Goal: Check status: Check status

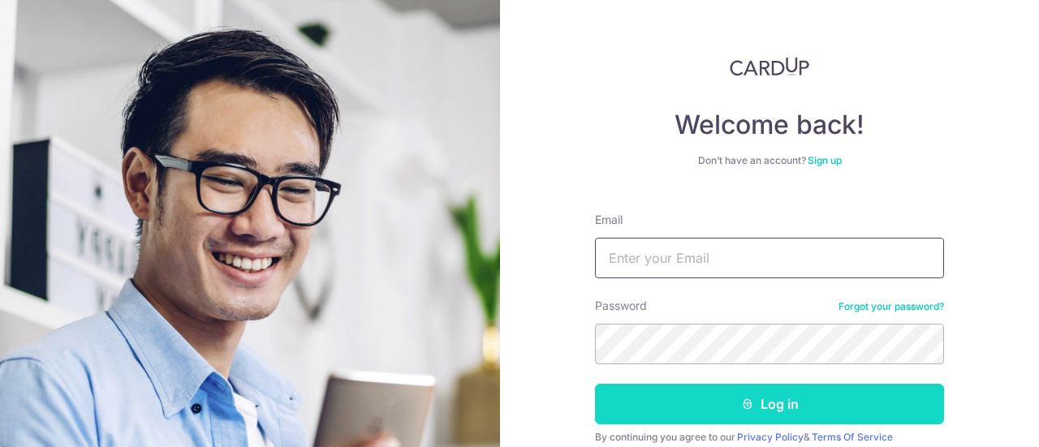
type input "[EMAIL_ADDRESS][DOMAIN_NAME]"
click at [663, 419] on button "Log in" at bounding box center [769, 404] width 349 height 41
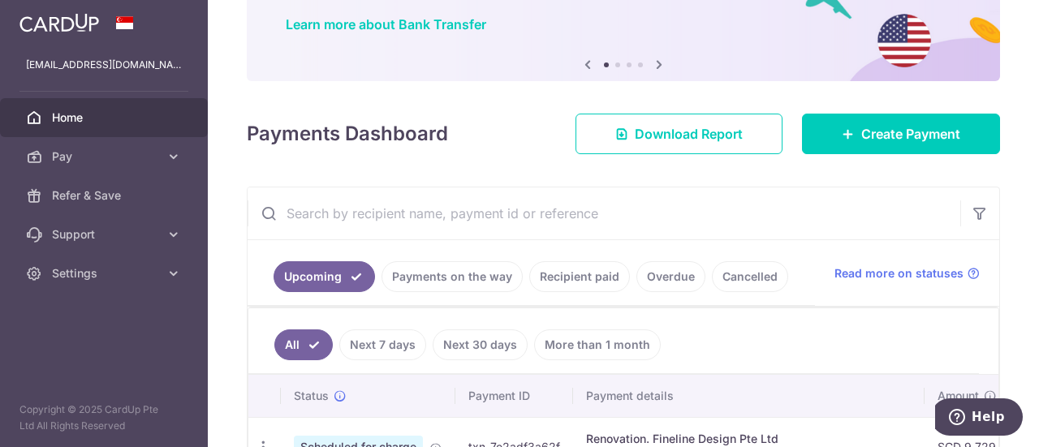
scroll to position [238, 0]
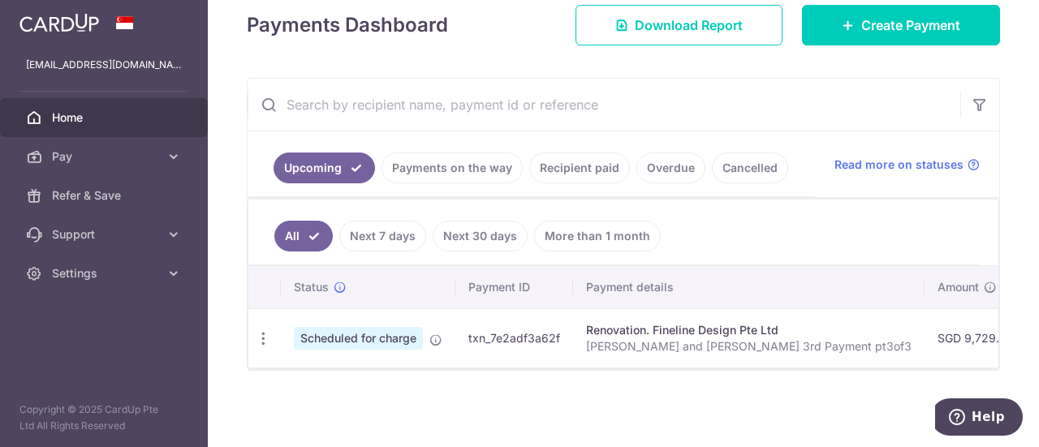
click at [464, 168] on link "Payments on the way" at bounding box center [452, 168] width 141 height 31
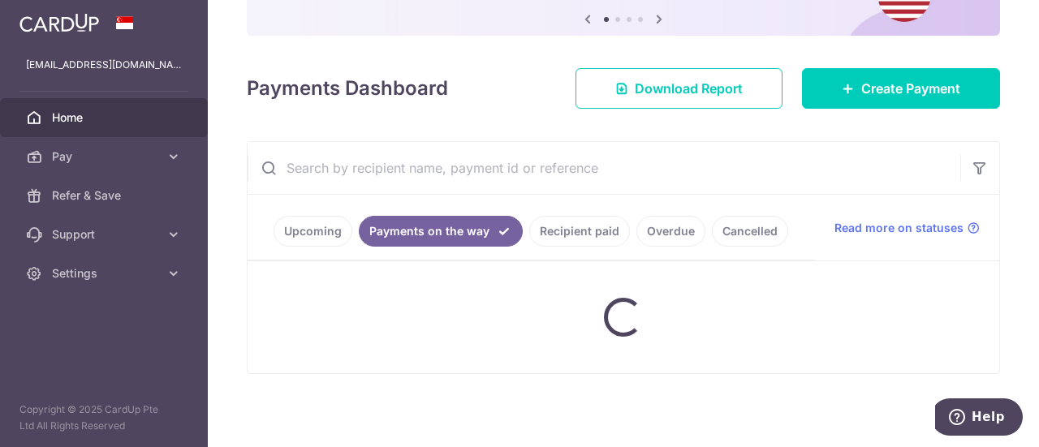
scroll to position [230, 0]
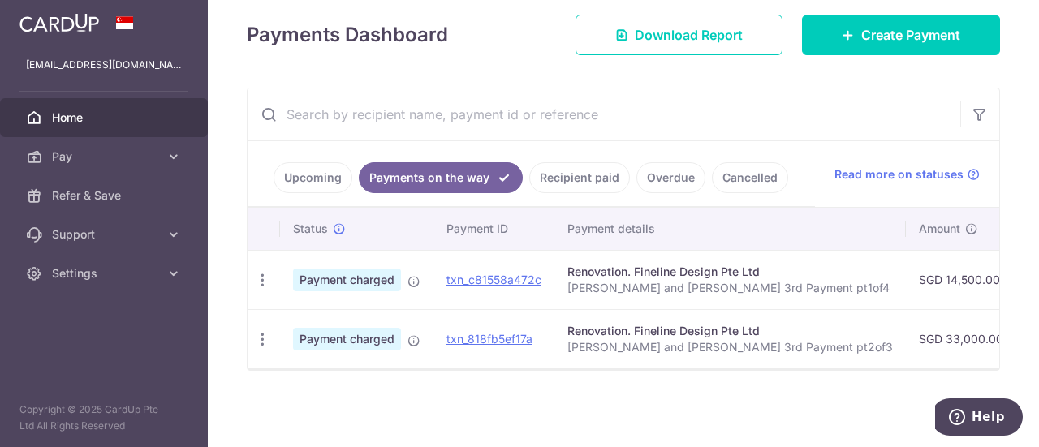
click at [322, 165] on link "Upcoming" at bounding box center [313, 177] width 79 height 31
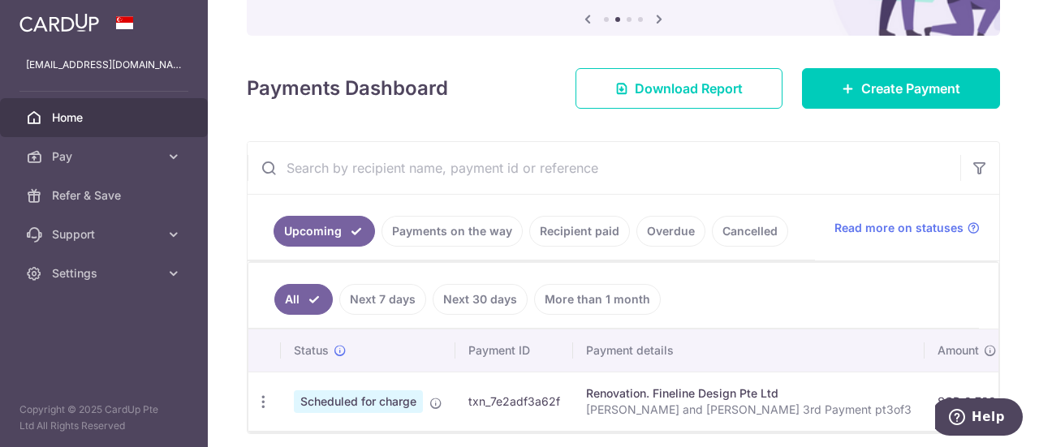
scroll to position [238, 0]
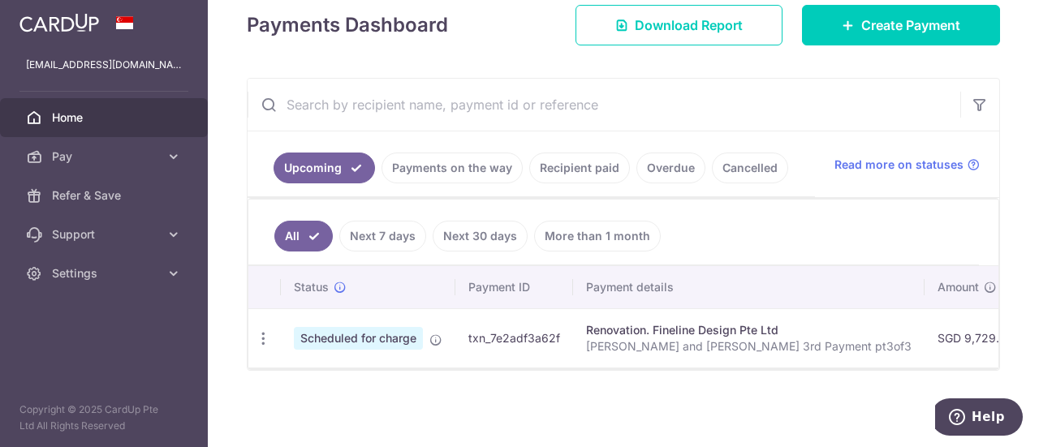
click at [442, 157] on link "Payments on the way" at bounding box center [452, 168] width 141 height 31
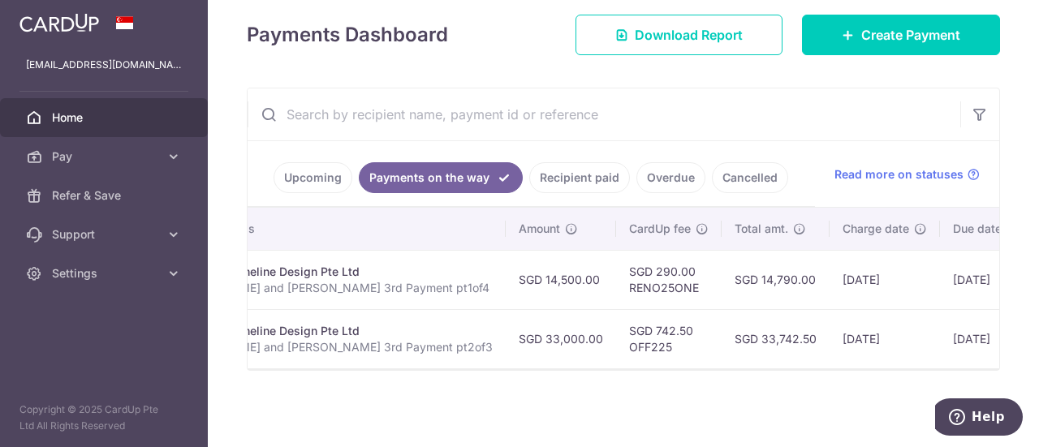
scroll to position [0, 381]
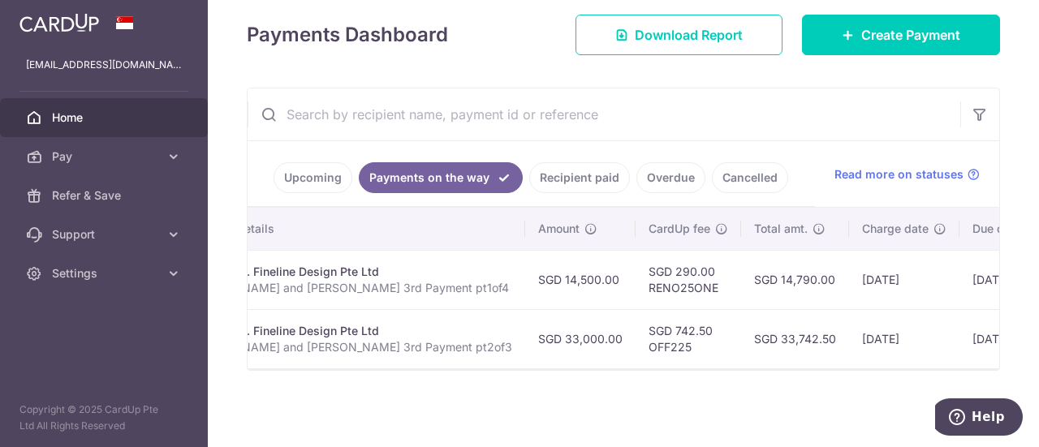
click at [316, 176] on link "Upcoming" at bounding box center [313, 177] width 79 height 31
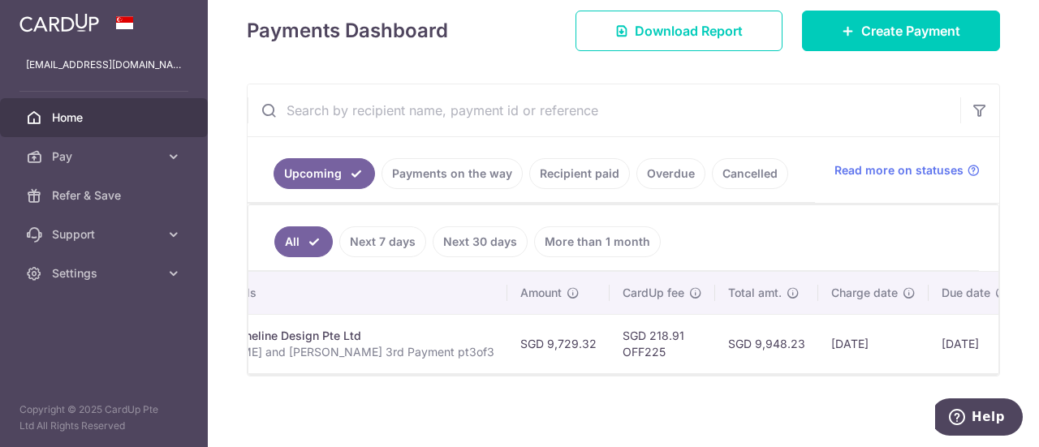
scroll to position [0, 419]
click at [446, 158] on link "Payments on the way" at bounding box center [452, 173] width 141 height 31
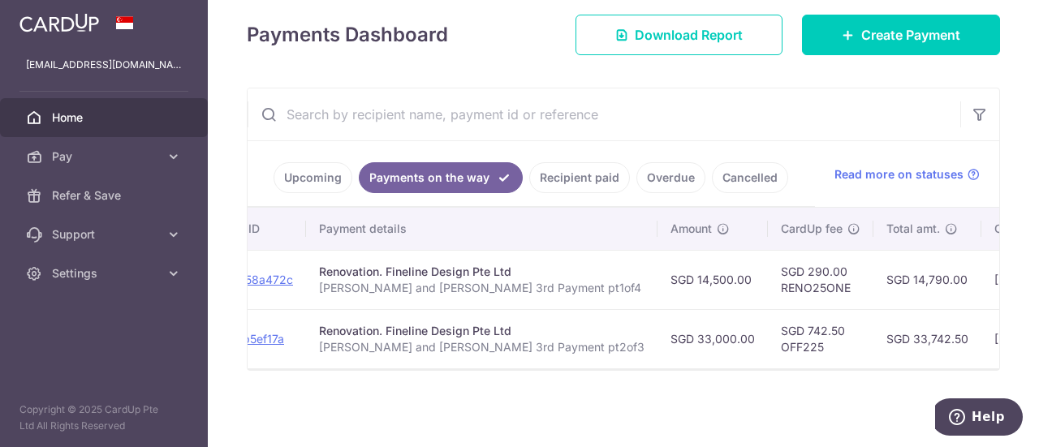
scroll to position [0, 255]
